Goal: Task Accomplishment & Management: Manage account settings

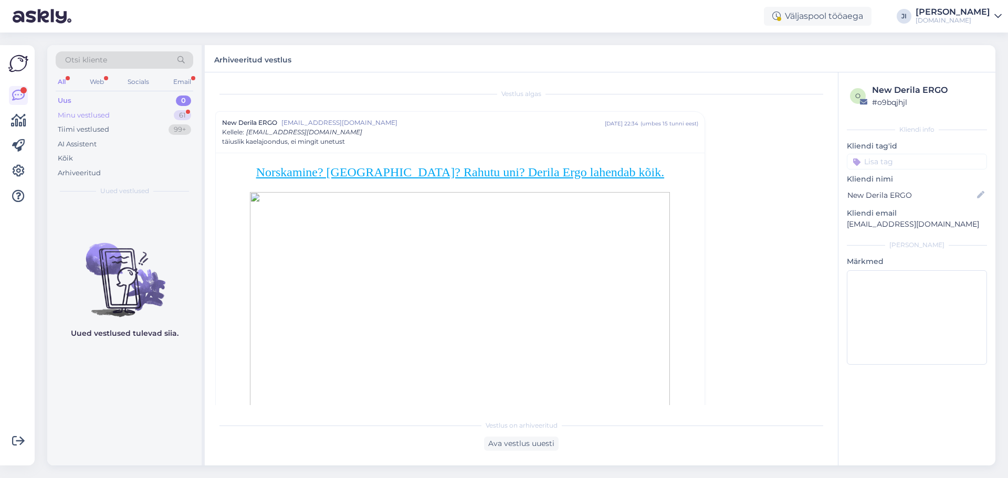
scroll to position [28, 0]
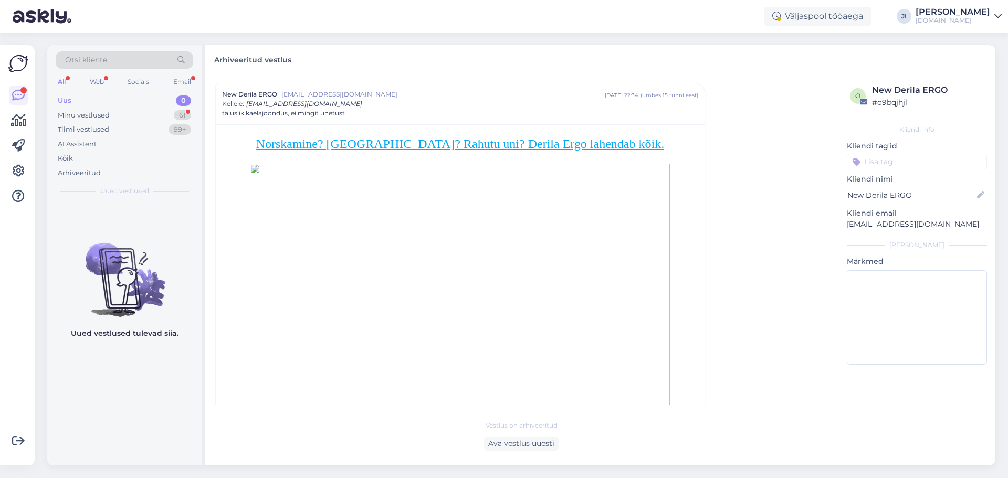
click at [92, 101] on div "Uus 0" at bounding box center [125, 100] width 138 height 15
click at [107, 117] on div "Minu vestlused" at bounding box center [84, 115] width 52 height 11
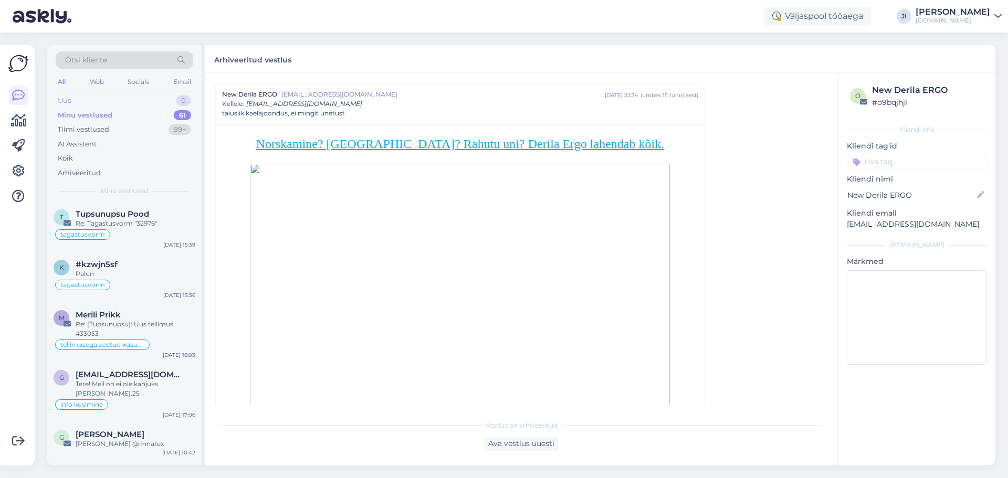
click at [106, 104] on div "Uus 0" at bounding box center [125, 100] width 138 height 15
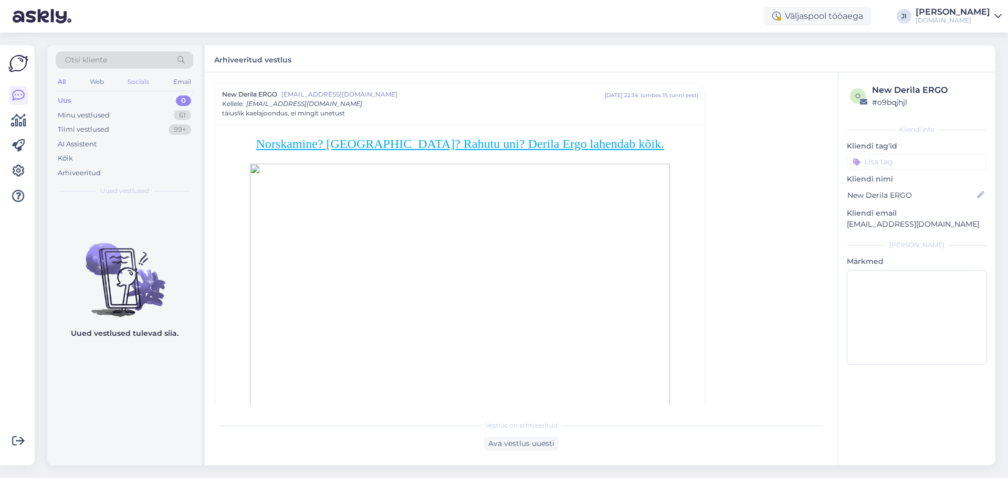
click at [150, 84] on div "Socials" at bounding box center [138, 82] width 26 height 14
click at [186, 82] on div "Email" at bounding box center [182, 82] width 22 height 14
click at [107, 81] on div "All Web Socials Email" at bounding box center [125, 83] width 138 height 16
click at [103, 82] on div "Web" at bounding box center [97, 82] width 18 height 14
click at [71, 79] on div "All Web Socials Email" at bounding box center [125, 83] width 138 height 16
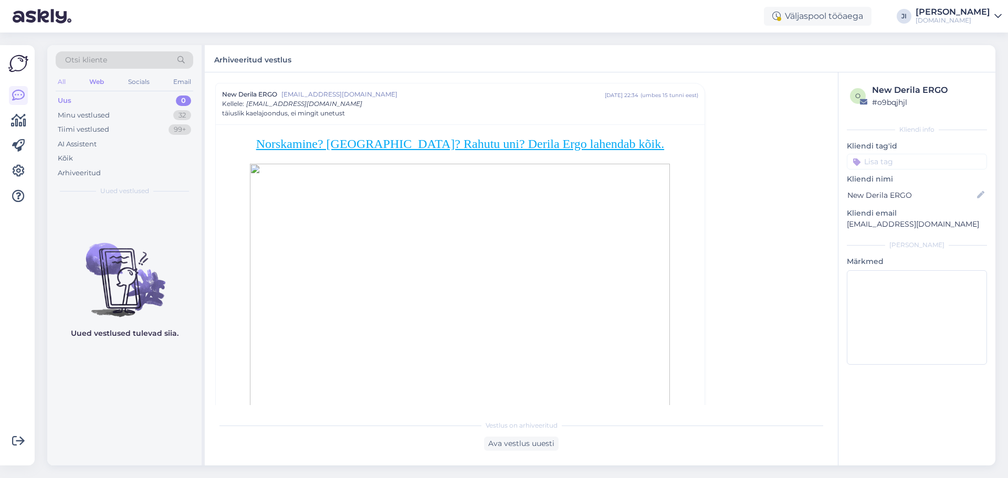
click at [66, 81] on div "All" at bounding box center [62, 82] width 12 height 14
click at [104, 101] on div "Uus 0" at bounding box center [125, 100] width 138 height 15
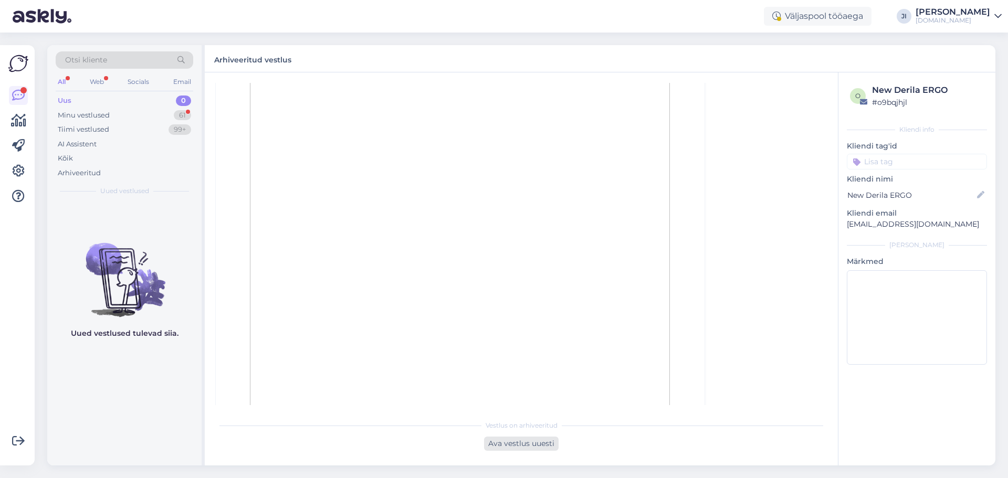
click at [548, 442] on div "Ava vestlus uuesti" at bounding box center [521, 444] width 75 height 14
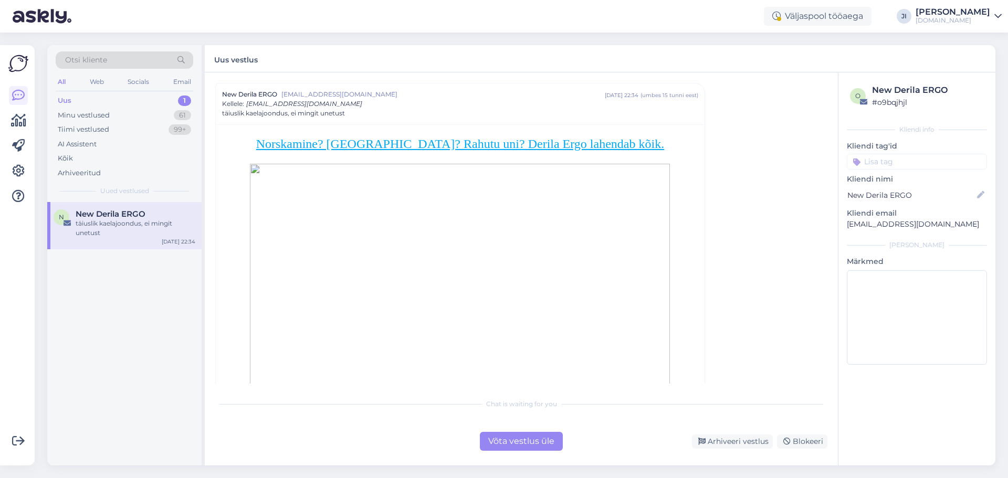
click at [513, 444] on div "Võta vestlus üle" at bounding box center [521, 441] width 83 height 19
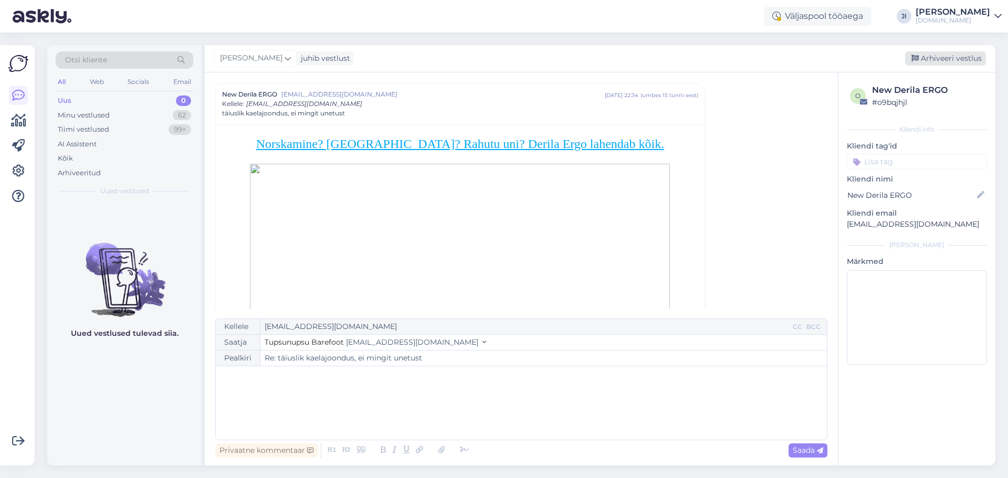
click at [978, 51] on div "Arhiveeri vestlus" at bounding box center [945, 58] width 81 height 14
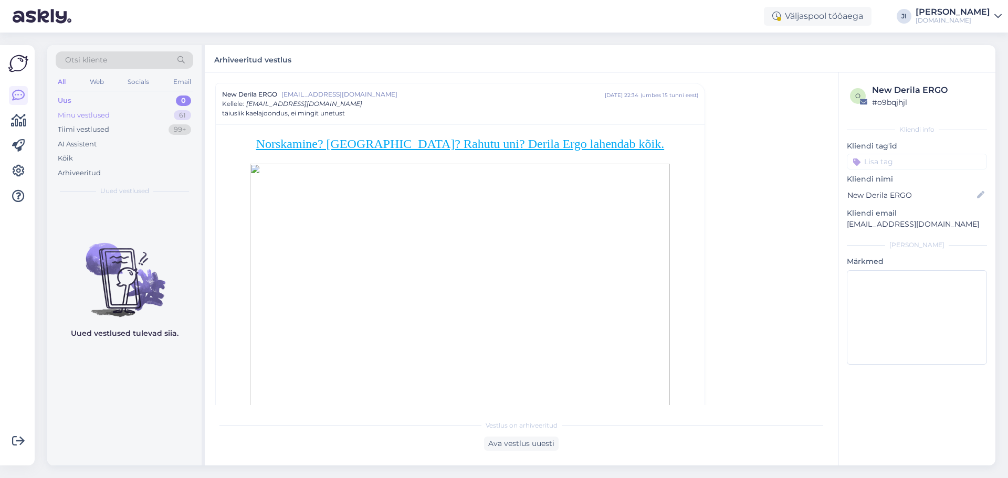
click at [132, 114] on div "Minu vestlused 61" at bounding box center [125, 115] width 138 height 15
